Goal: Navigation & Orientation: Go to known website

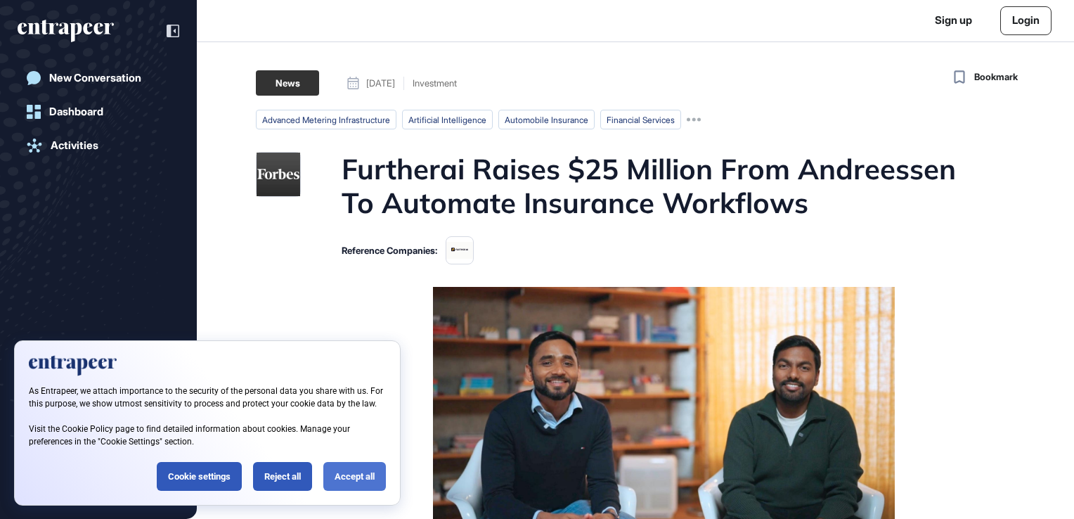
click at [357, 467] on div "Accept all" at bounding box center [354, 476] width 63 height 29
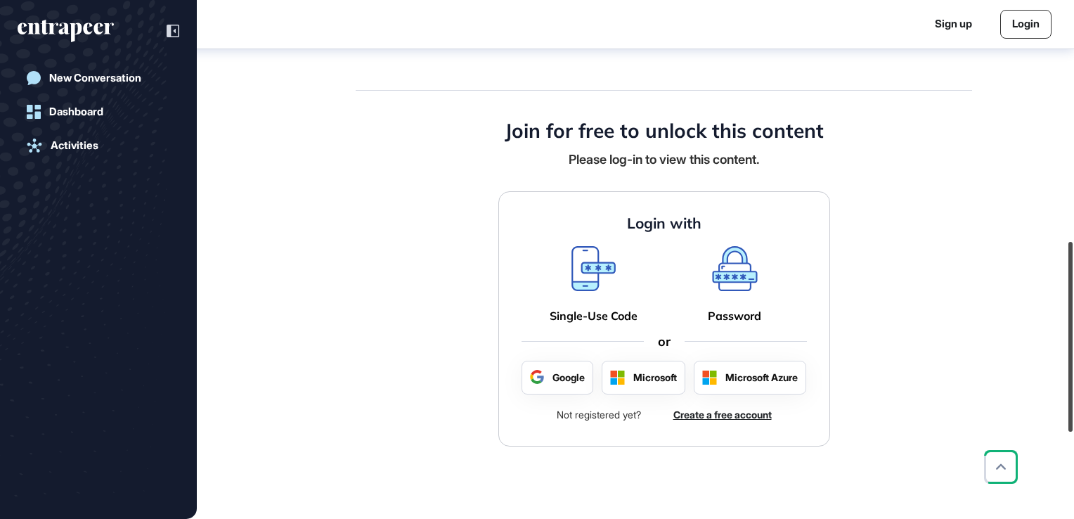
scroll to position [656, 0]
drag, startPoint x: 1068, startPoint y: 105, endPoint x: 991, endPoint y: 345, distance: 252.2
click at [991, 345] on div "Sign up Login New Conversation Dashboard Activities Bookmark News [DATE] Invest…" at bounding box center [537, 259] width 1074 height 519
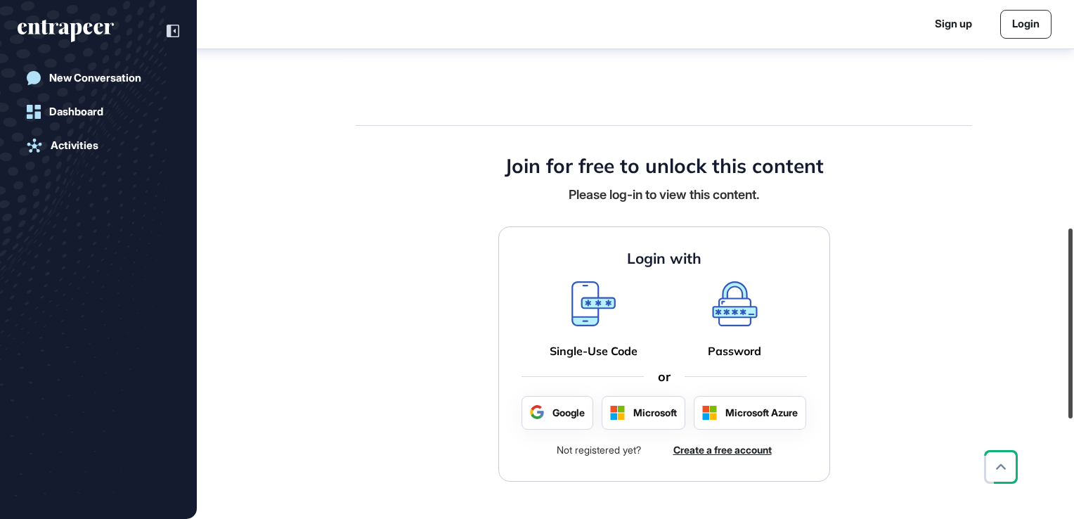
scroll to position [621, 0]
drag, startPoint x: 1068, startPoint y: 136, endPoint x: 1059, endPoint y: 364, distance: 227.8
click at [1059, 364] on div "Sign up Login New Conversation Dashboard Activities Bookmark News [DATE] Invest…" at bounding box center [537, 259] width 1074 height 519
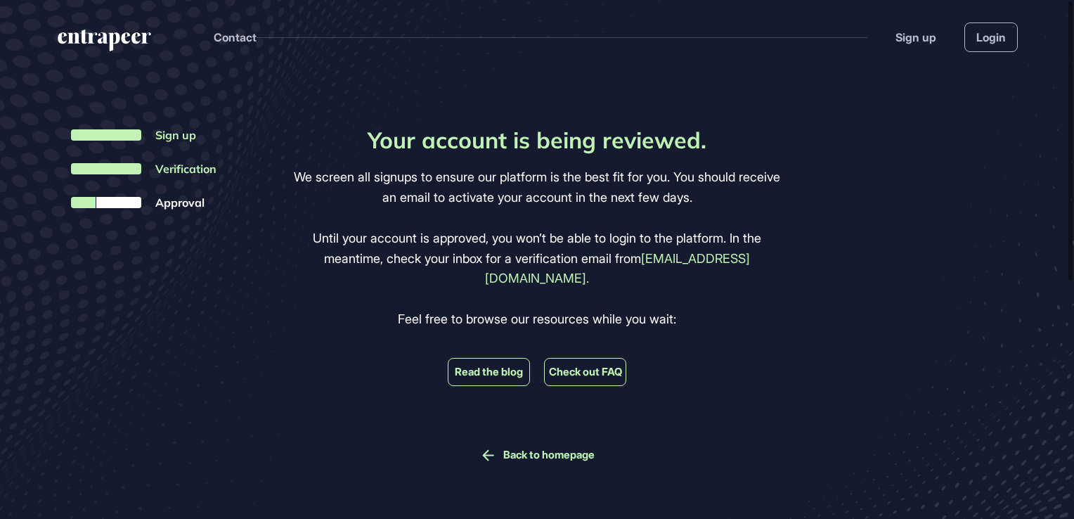
click at [488, 359] on li "Read the blog" at bounding box center [489, 372] width 82 height 28
click at [489, 358] on li "Read the blog" at bounding box center [489, 372] width 82 height 28
click at [499, 446] on div "Back to homepage" at bounding box center [536, 455] width 115 height 18
click at [564, 448] on link "Back to homepage" at bounding box center [548, 454] width 91 height 13
